Goal: Navigation & Orientation: Find specific page/section

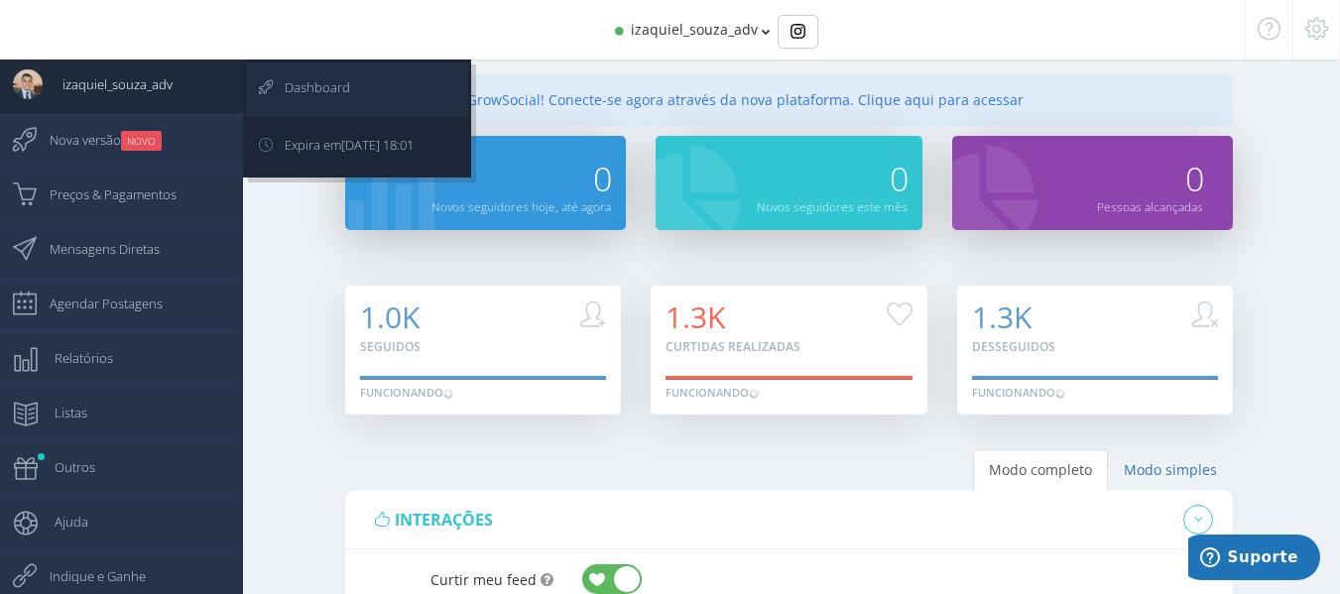
click at [310, 84] on span "Dashboard" at bounding box center [307, 87] width 85 height 50
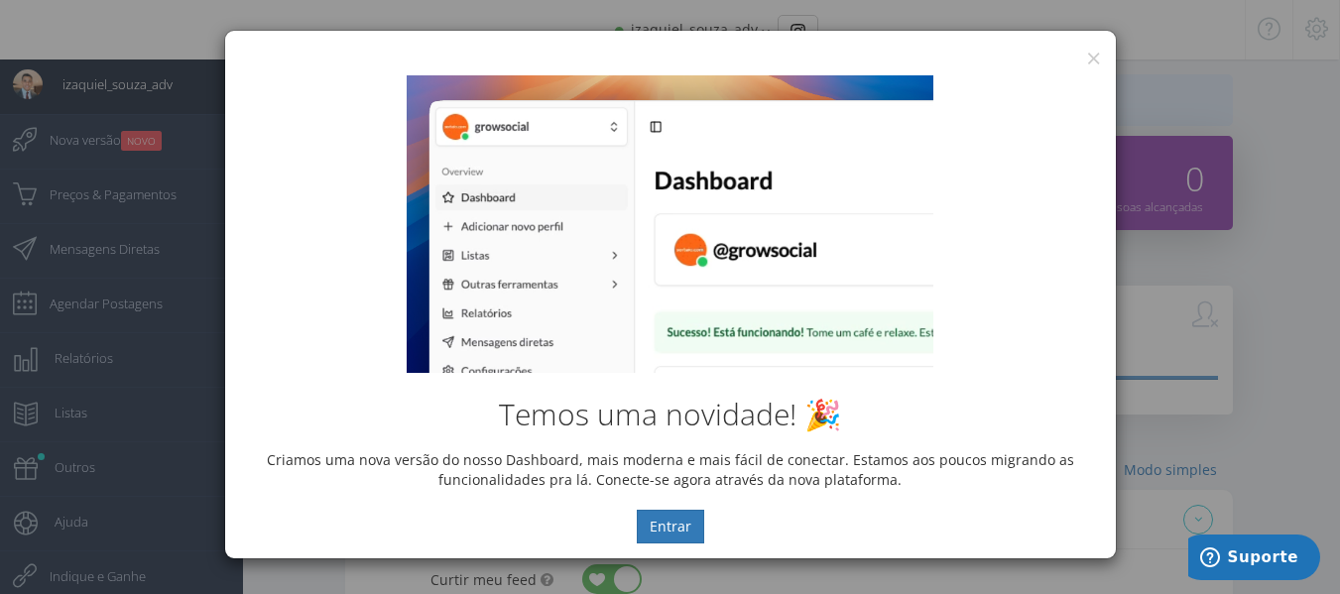
click at [1083, 62] on div "Temos uma novidade! 🎉 Criamos uma nova versão do nosso Dashboard, mais moderna …" at bounding box center [670, 310] width 891 height 498
click at [1090, 61] on div "Temos uma novidade! 🎉 Criamos uma nova versão do nosso Dashboard, mais moderna …" at bounding box center [670, 310] width 891 height 498
click at [1093, 57] on button "×" at bounding box center [1093, 58] width 15 height 27
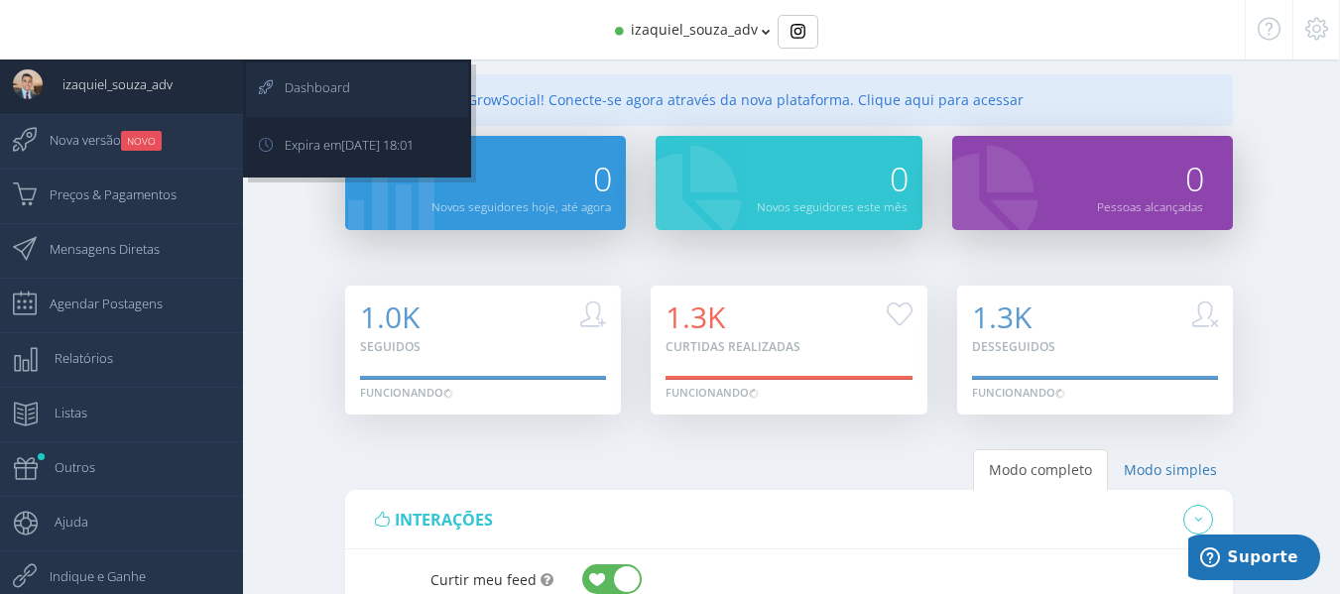
click at [335, 73] on span "Dashboard" at bounding box center [307, 87] width 85 height 50
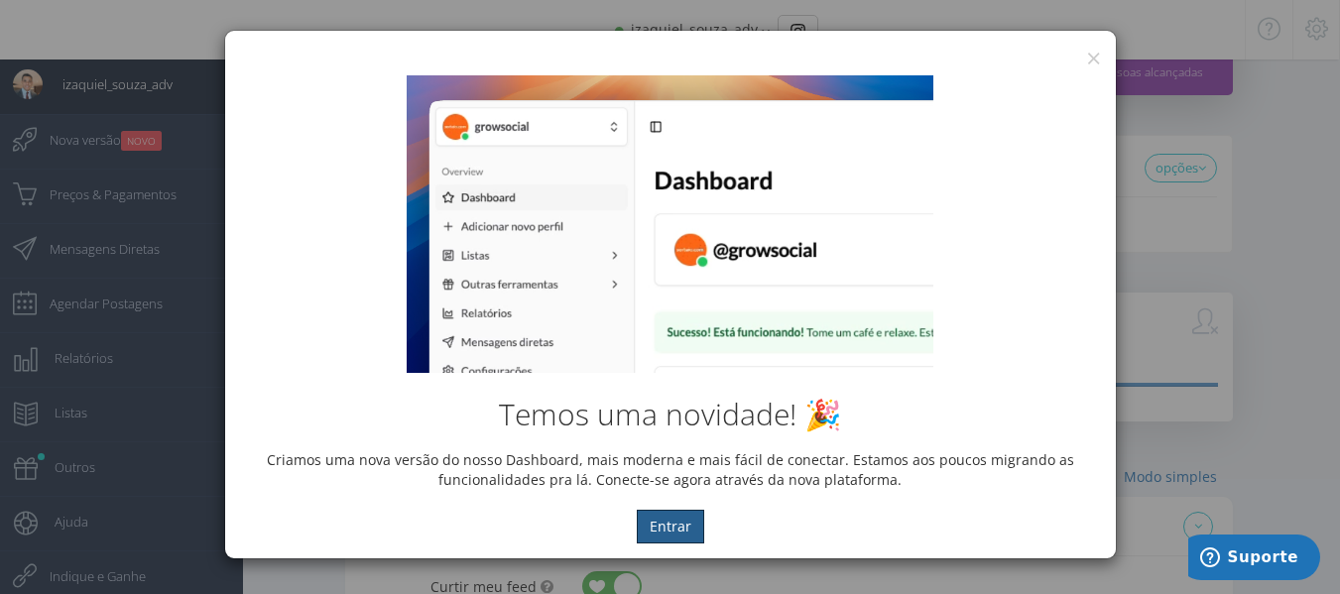
scroll to position [198, 0]
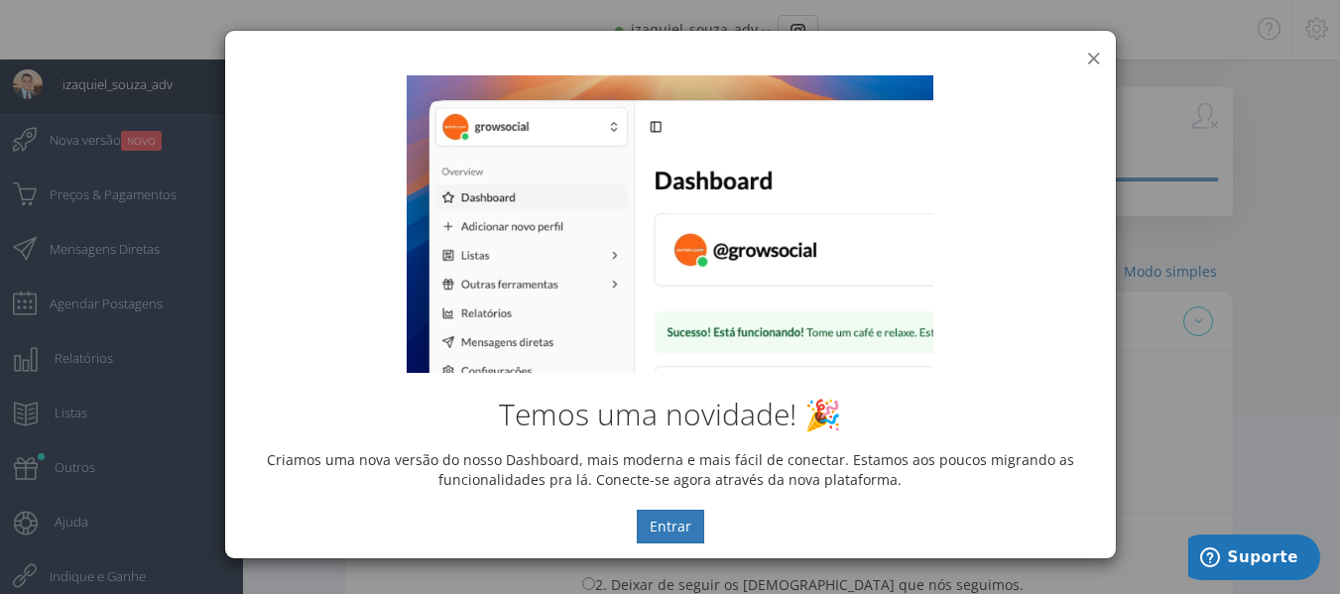
click at [1090, 58] on button "×" at bounding box center [1093, 58] width 15 height 27
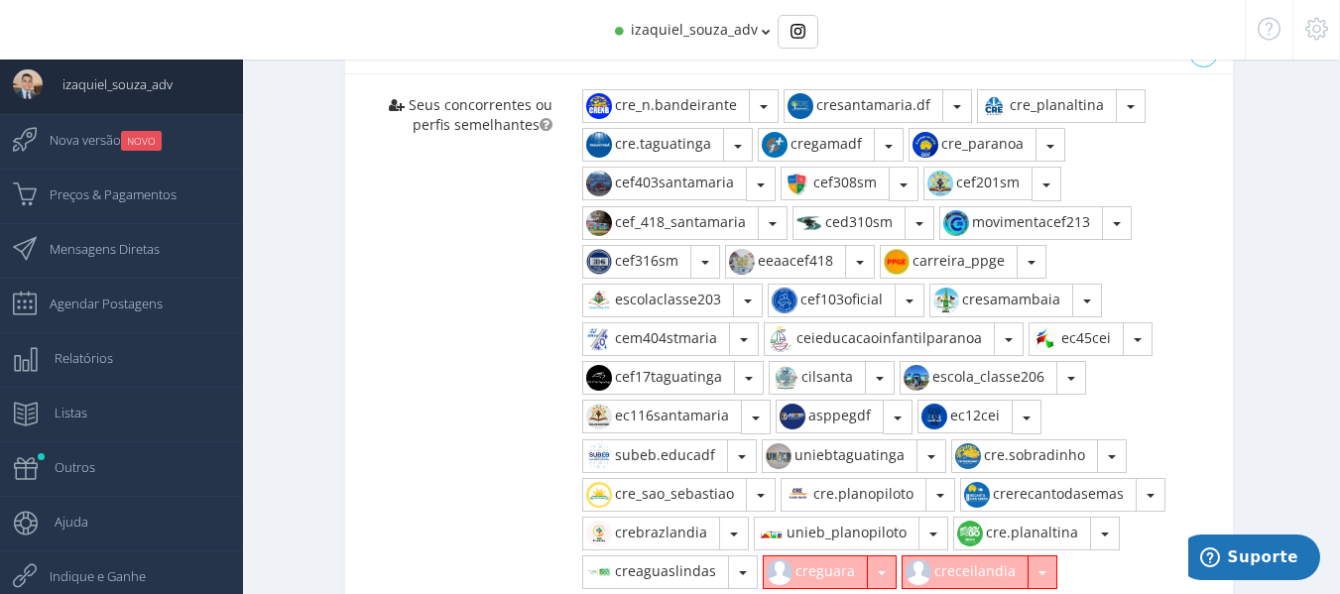
scroll to position [1091, 0]
